Goal: Transaction & Acquisition: Purchase product/service

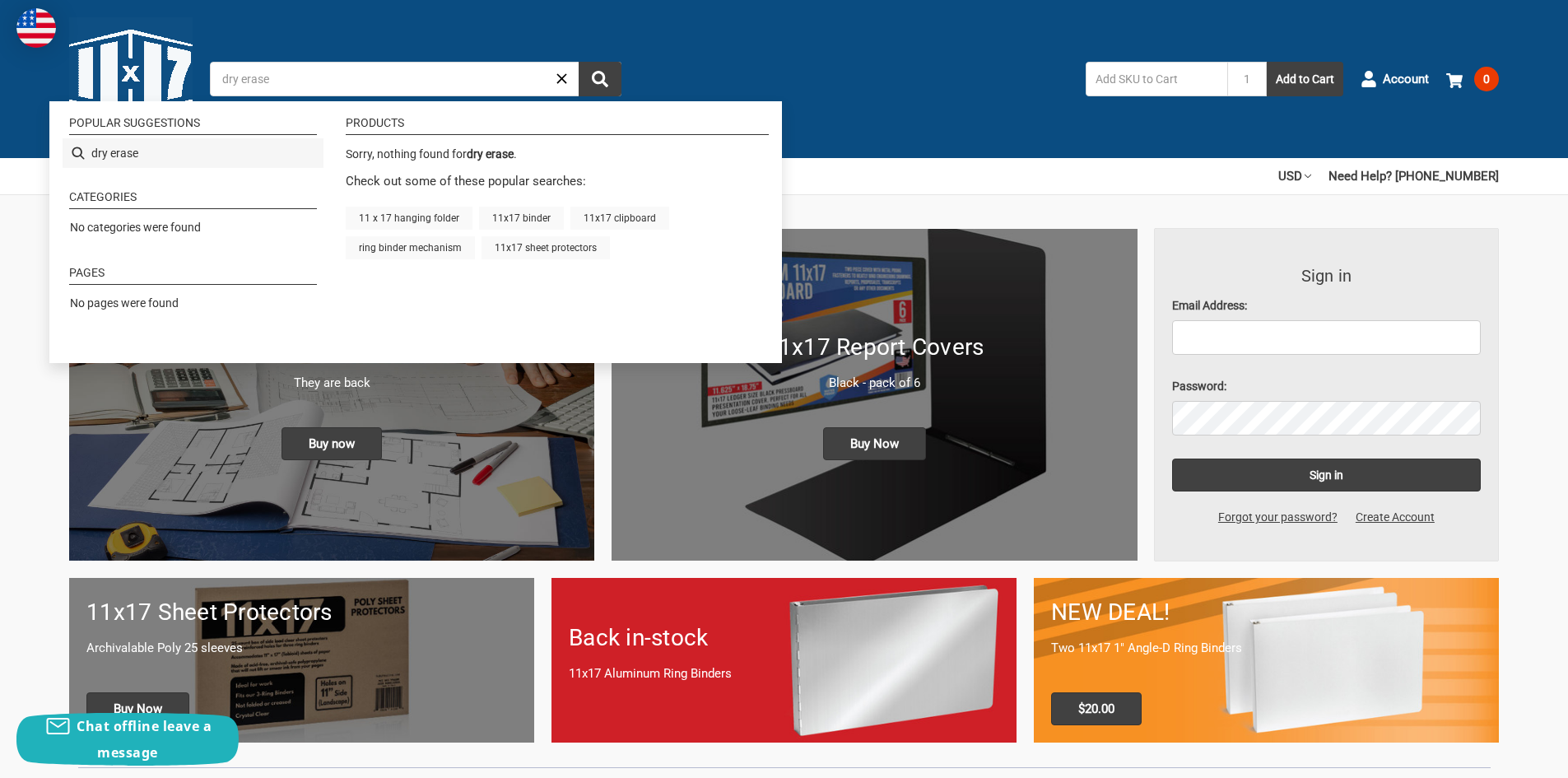
type input "dry erase"
click at [188, 153] on li "dry erase" at bounding box center [192, 153] width 261 height 29
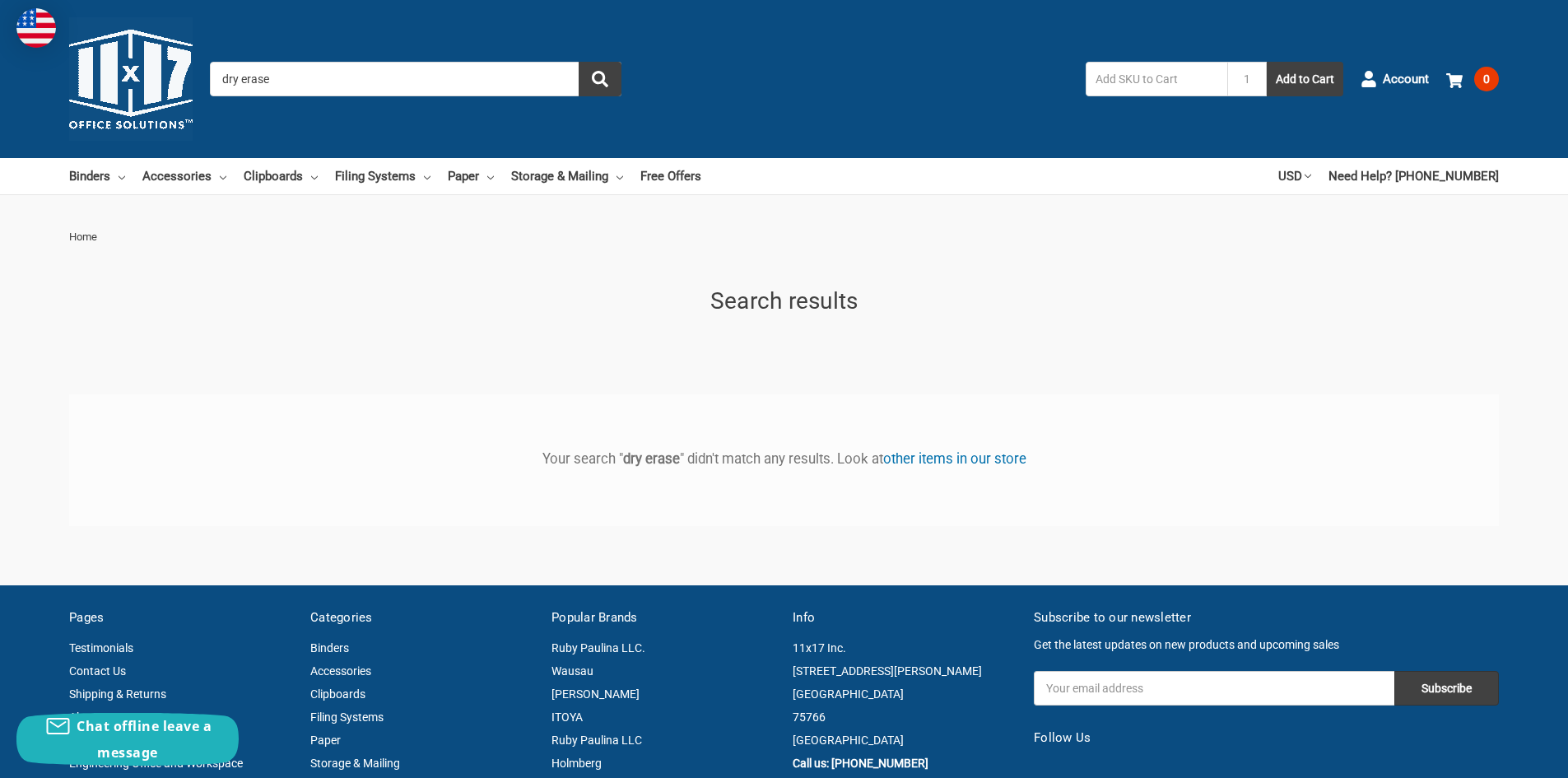
click at [264, 81] on input "dry erase" at bounding box center [415, 78] width 411 height 34
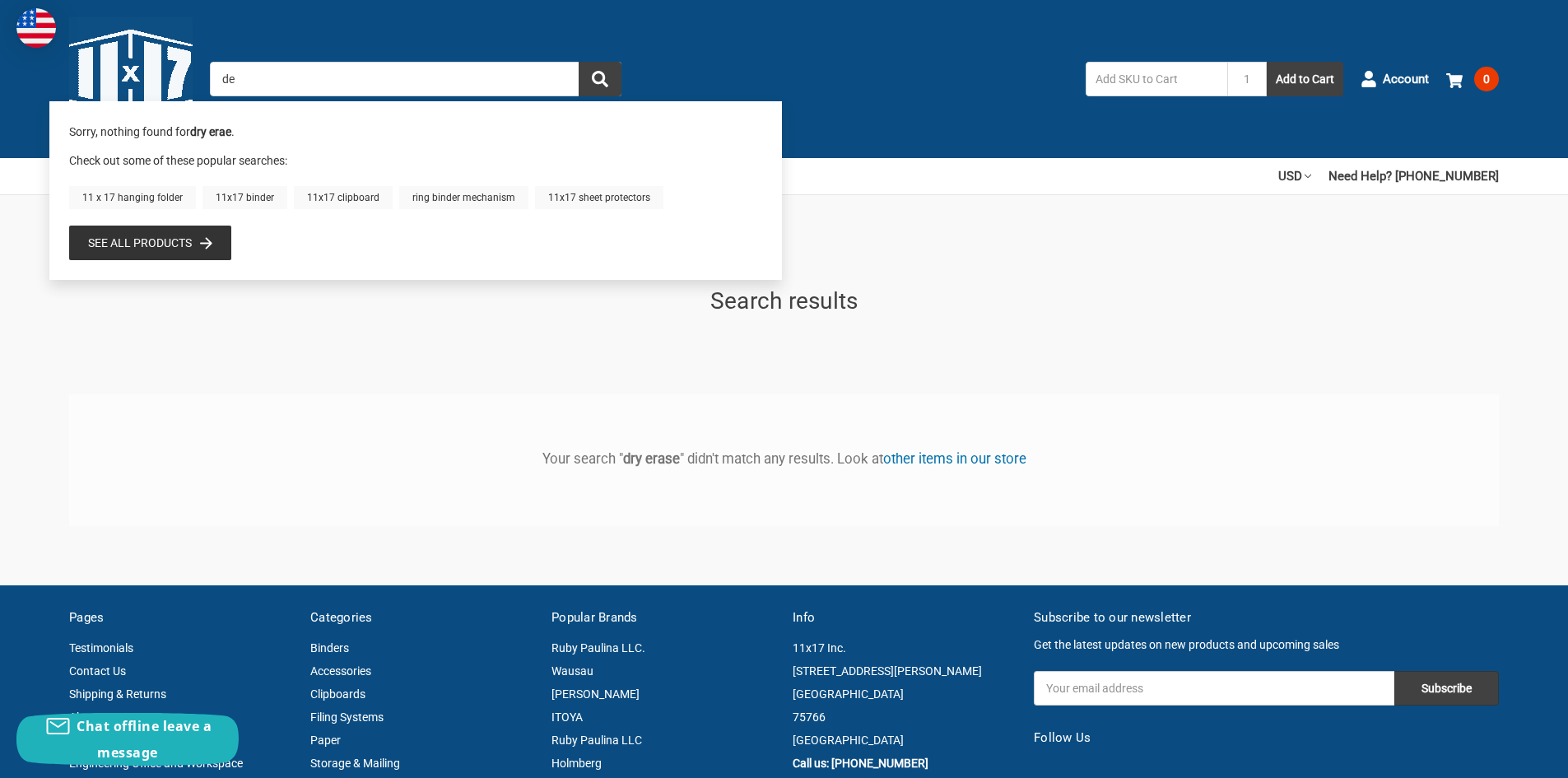
type input "e"
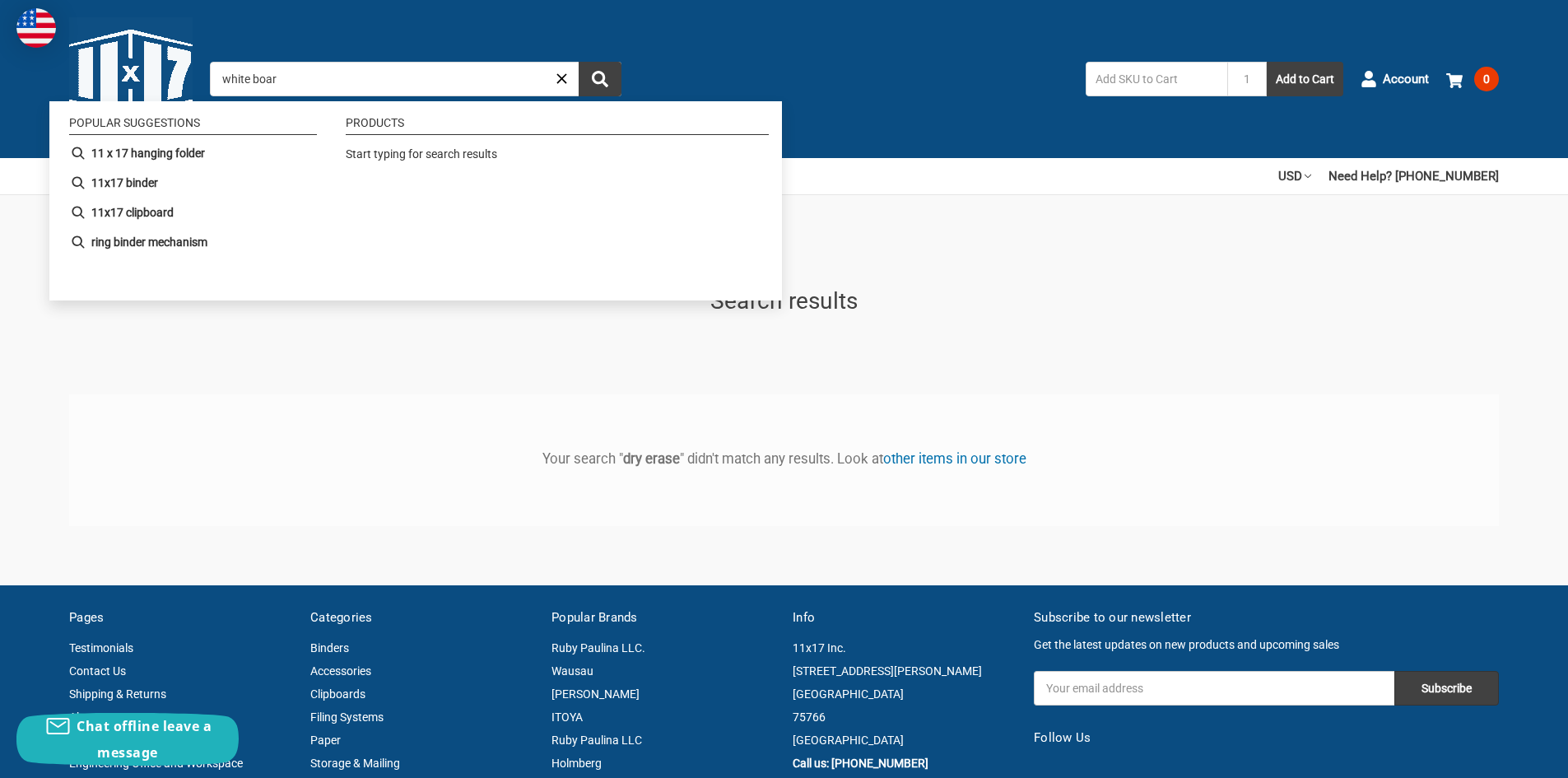
type input "white board"
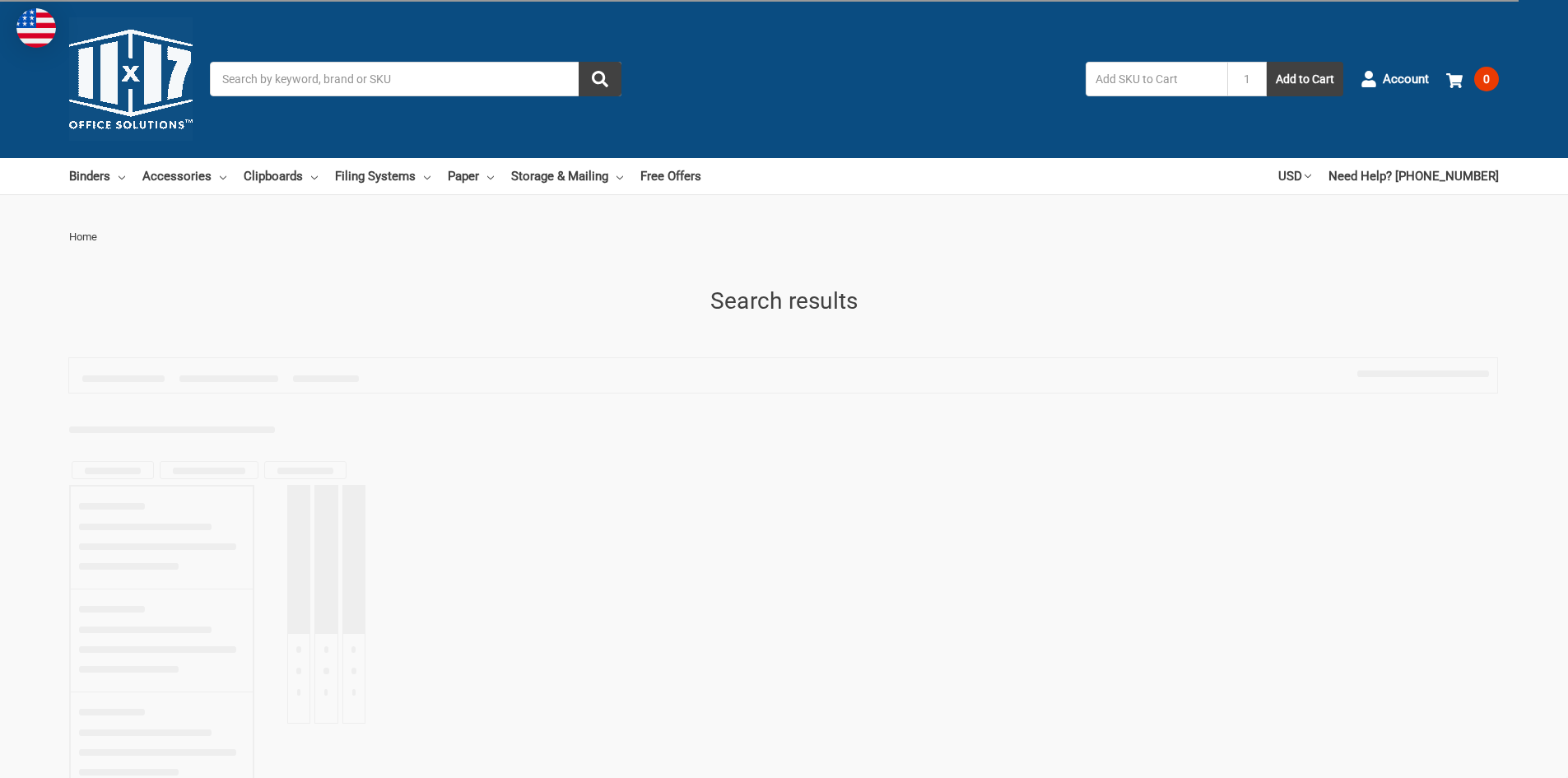
type input "white board"
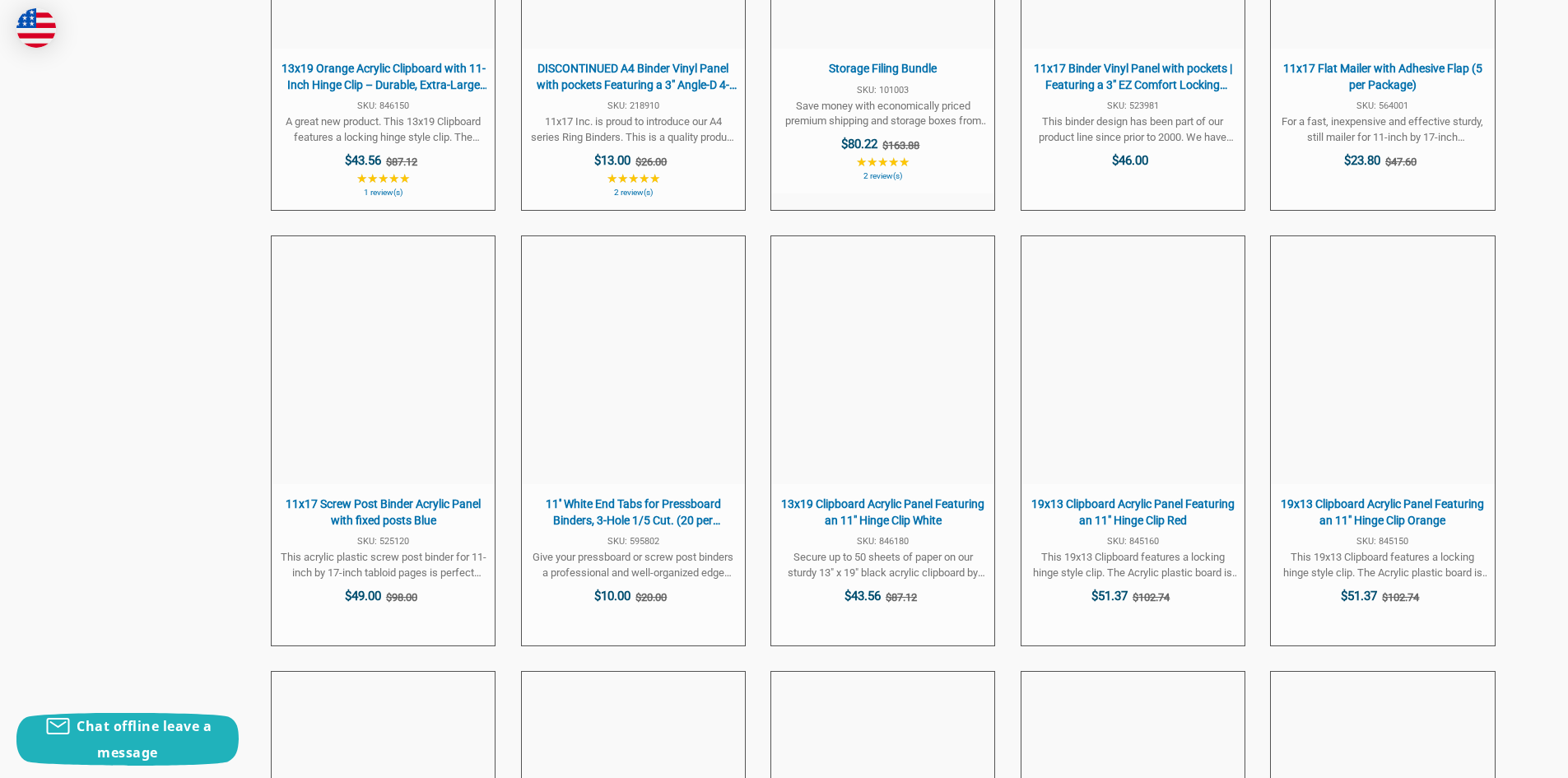
scroll to position [4365, 0]
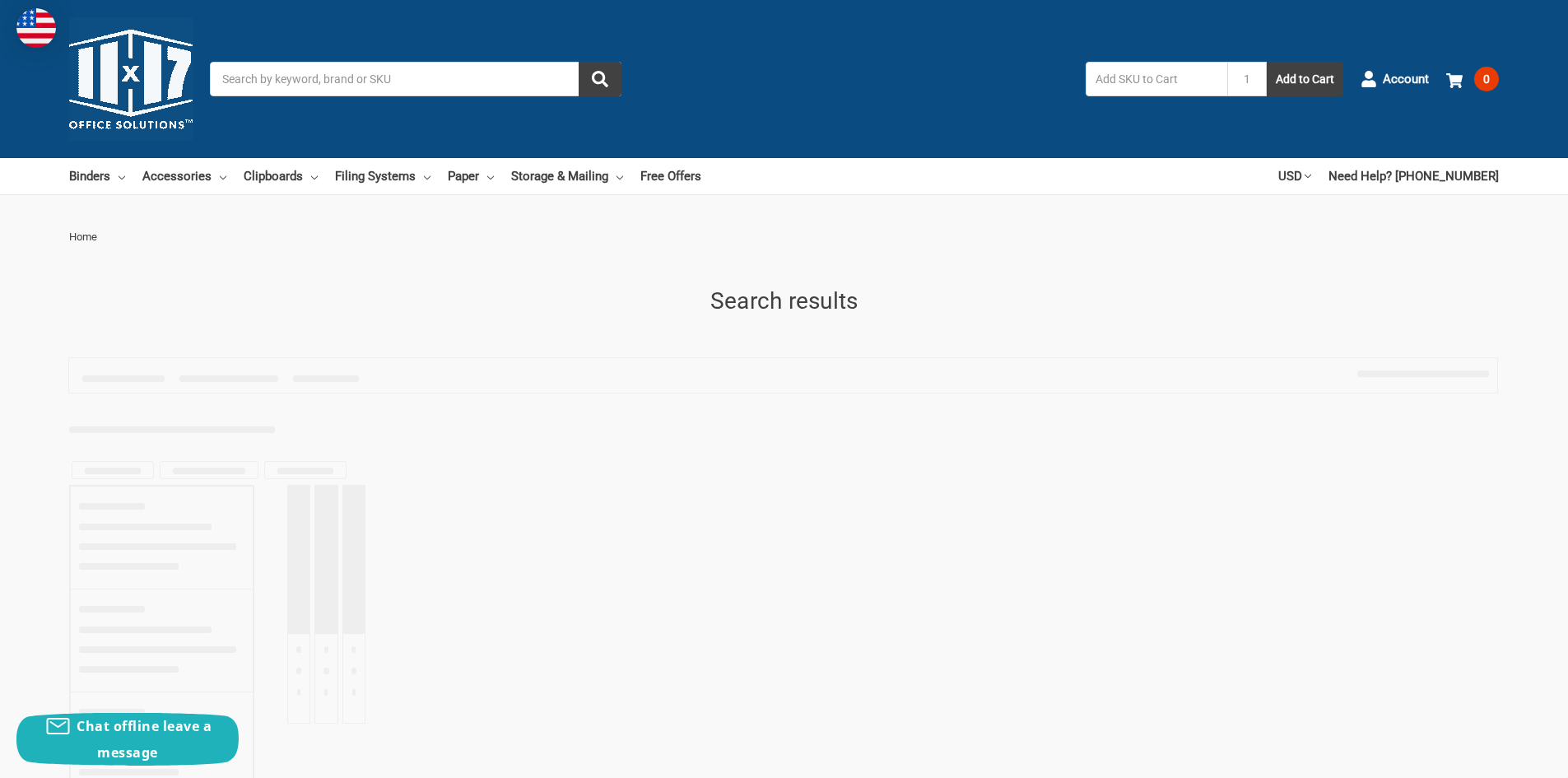
type input "white board"
